Goal: Find specific page/section: Find specific page/section

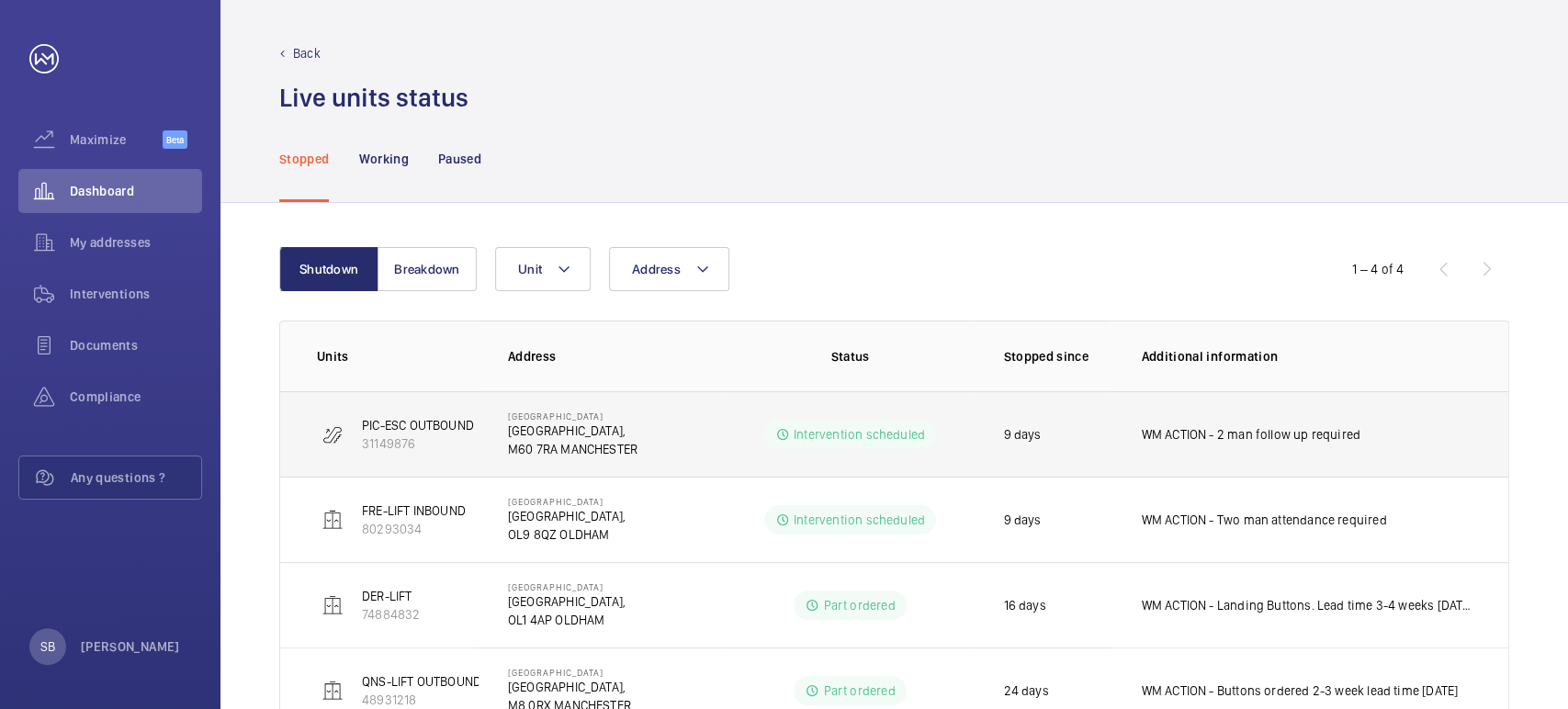
scroll to position [69, 0]
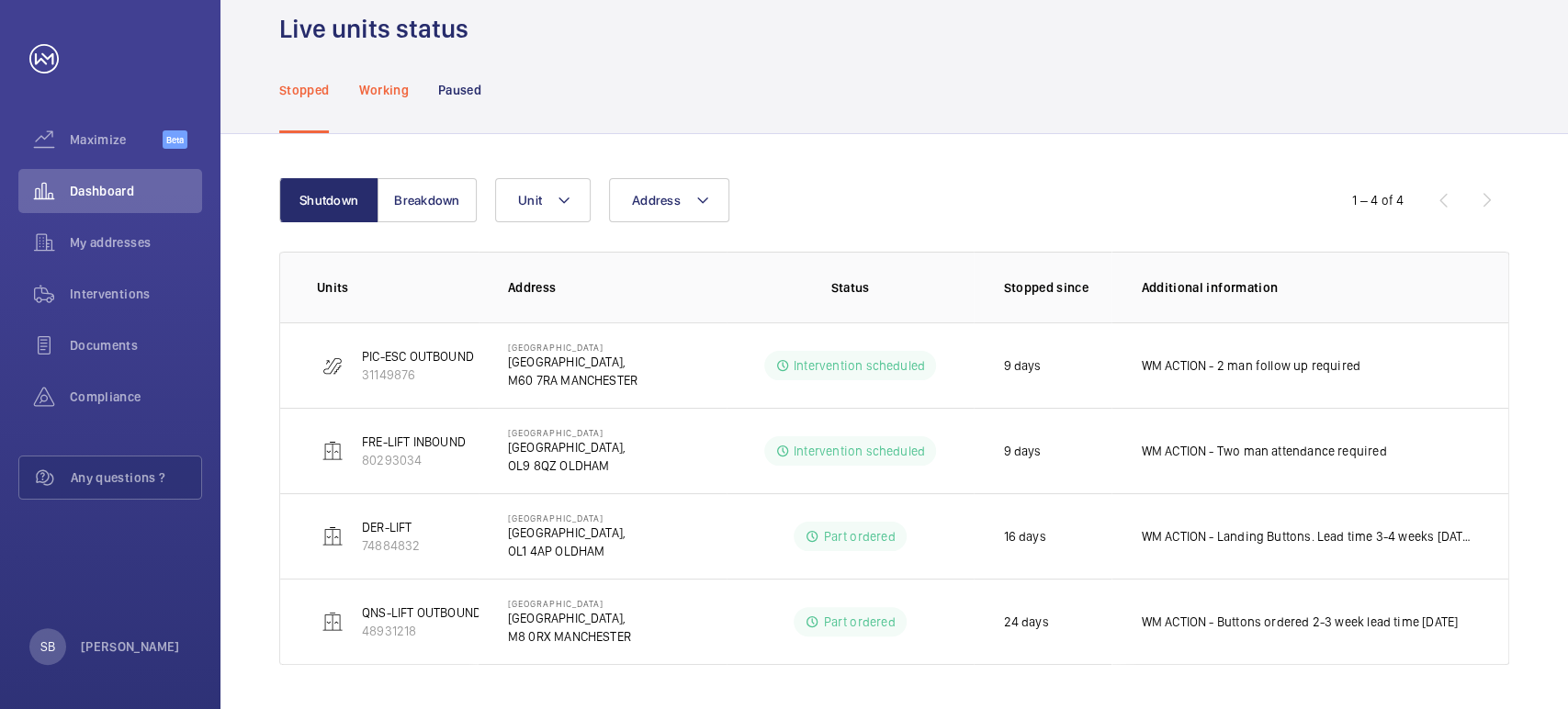
click at [401, 89] on p "Working" at bounding box center [383, 90] width 50 height 18
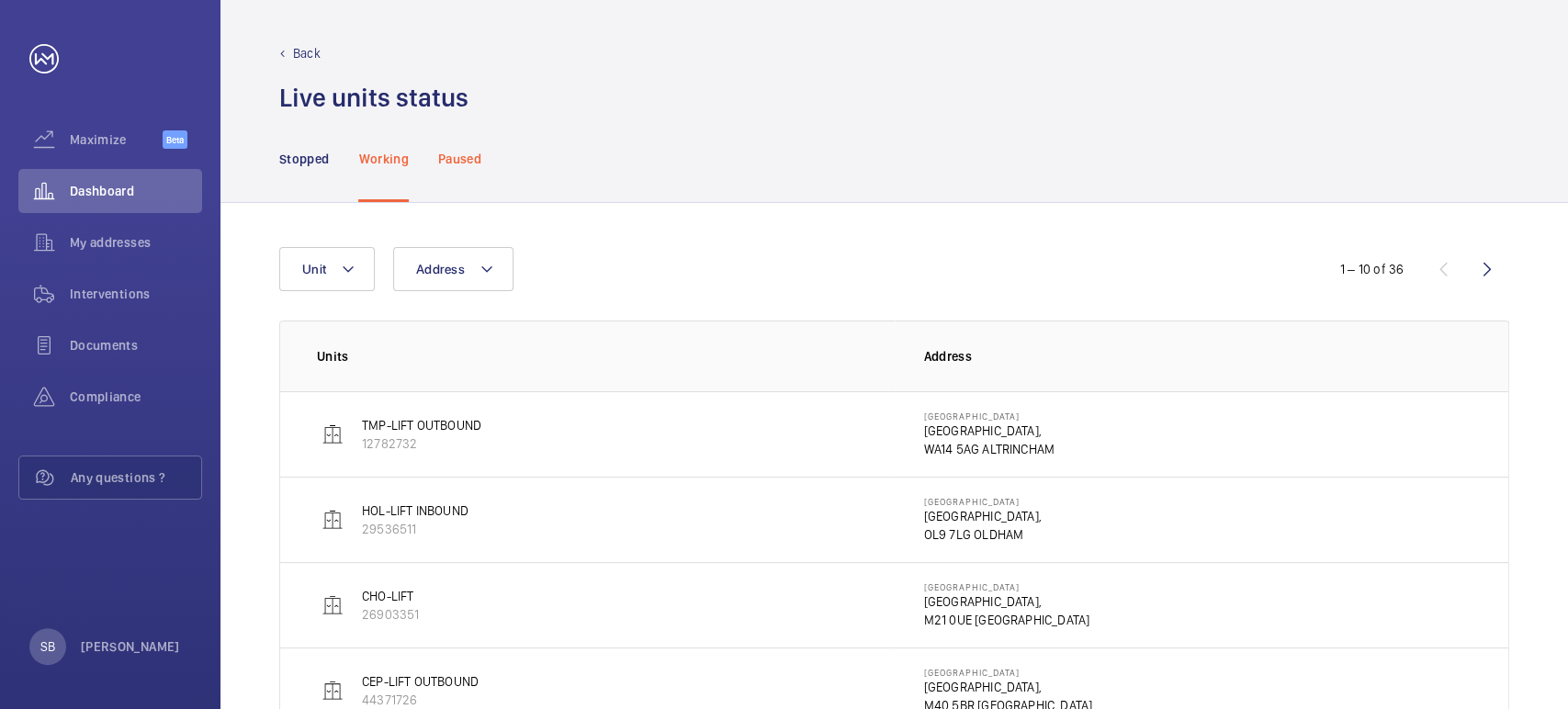
click at [461, 157] on p "Paused" at bounding box center [459, 158] width 43 height 18
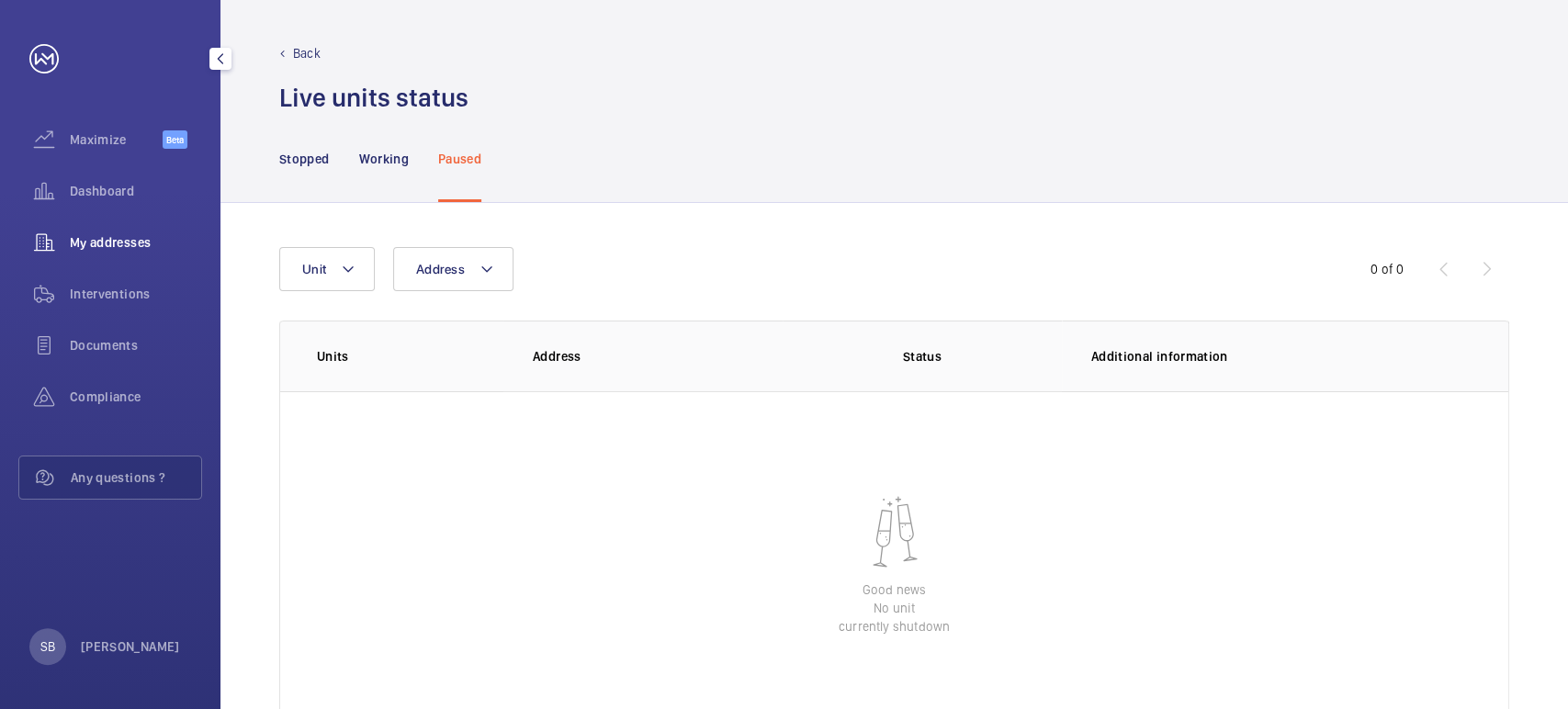
click at [114, 227] on div "My addresses" at bounding box center [109, 242] width 184 height 44
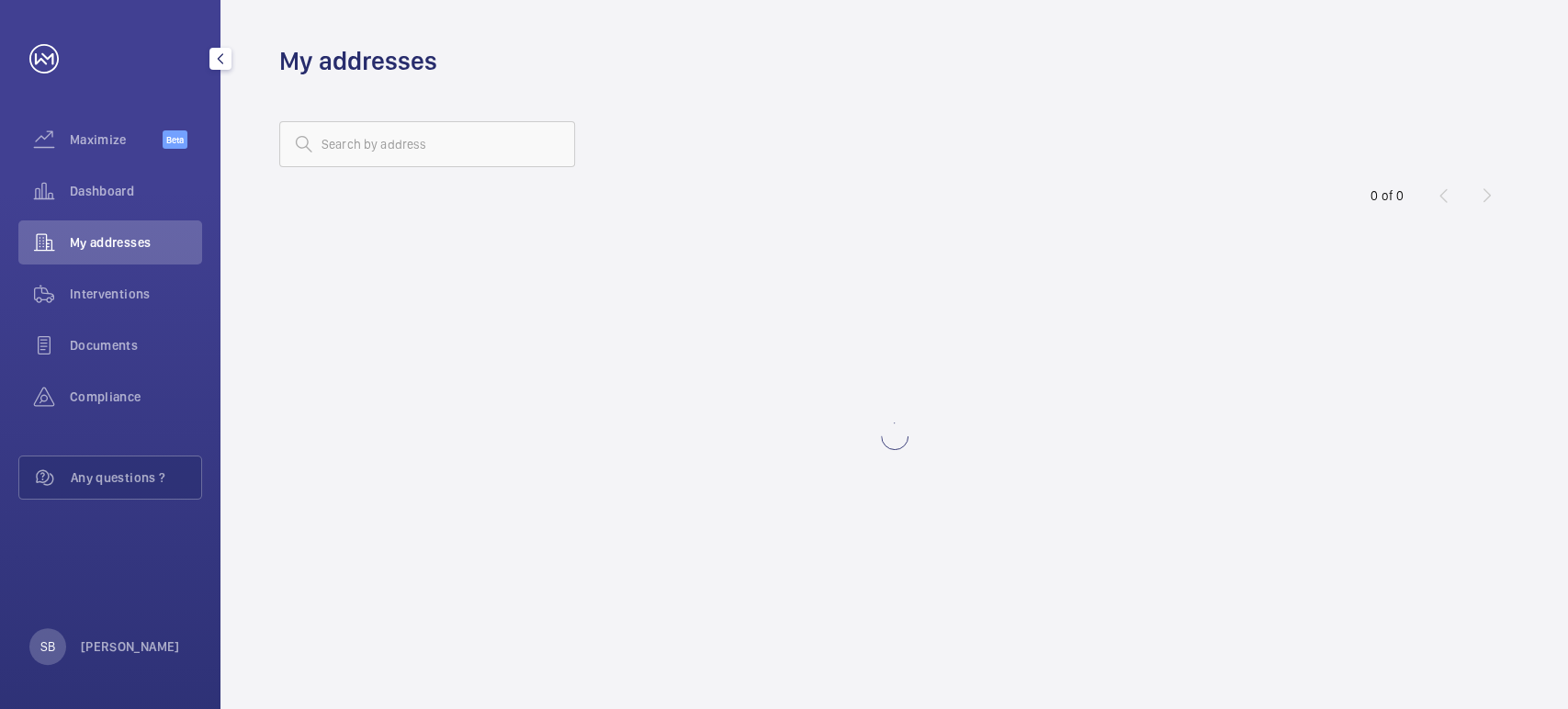
click at [421, 176] on wm-front-address-list "0 of 0" at bounding box center [894, 393] width 1347 height 631
click at [429, 156] on input "text" at bounding box center [427, 144] width 296 height 46
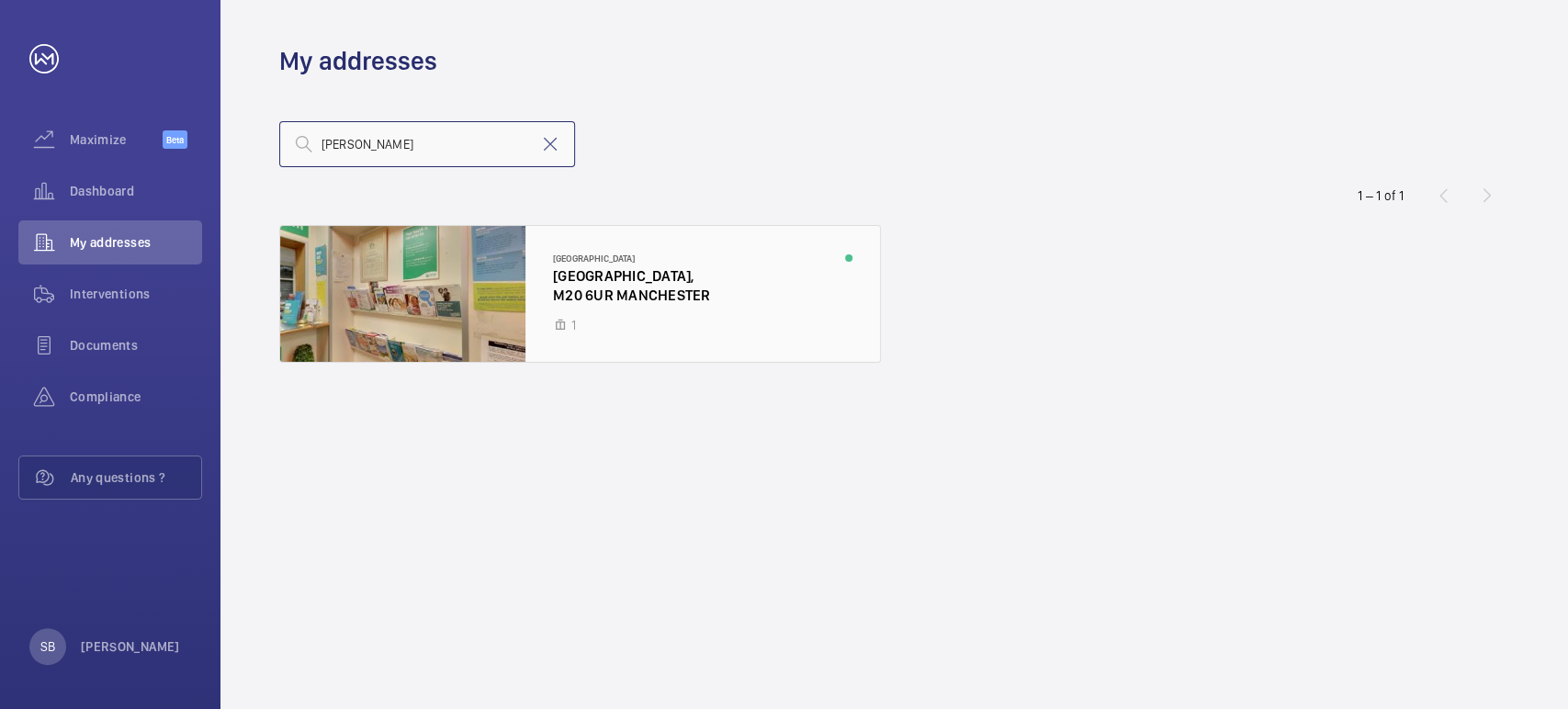
type input "[PERSON_NAME]"
click at [483, 306] on div at bounding box center [580, 294] width 600 height 136
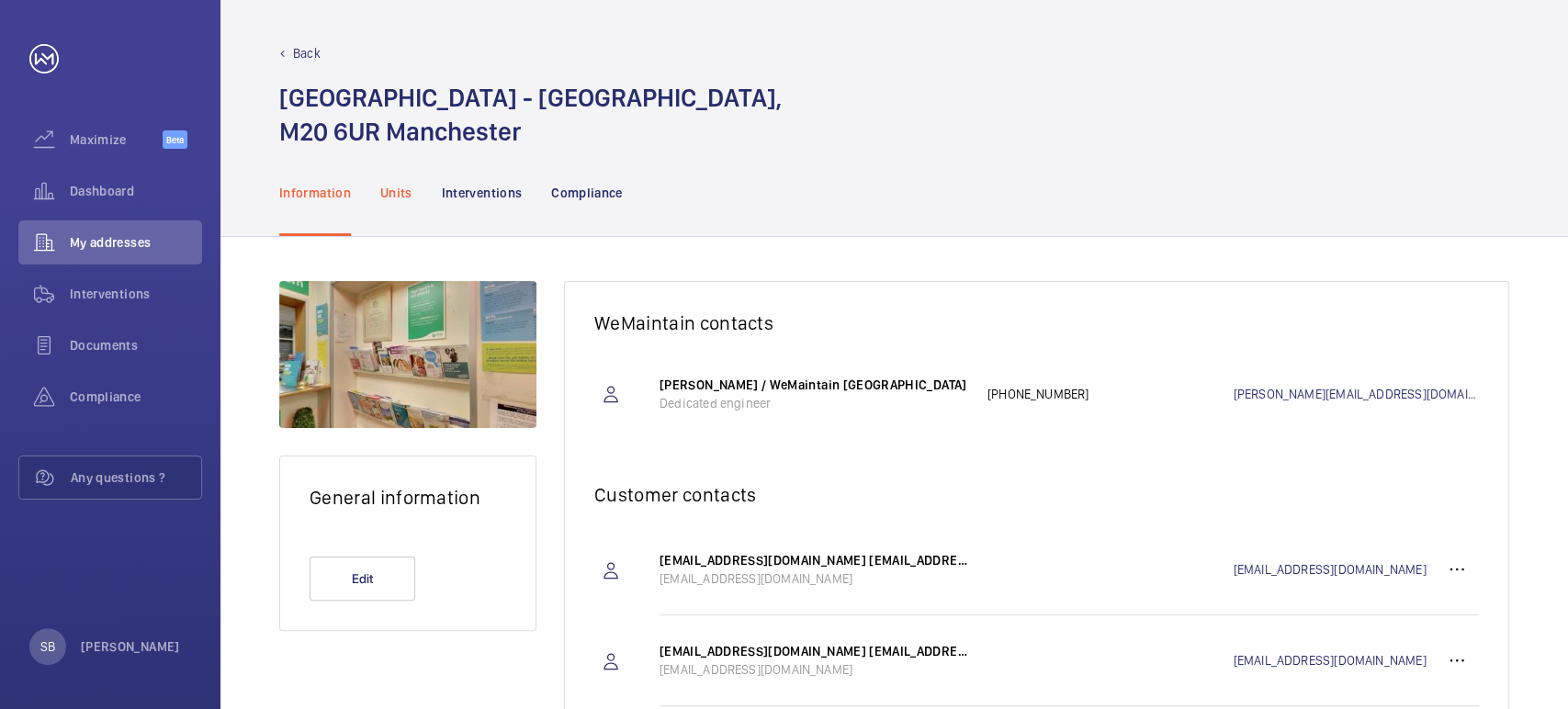
click at [404, 184] on p "Units" at bounding box center [396, 192] width 32 height 18
